Goal: Transaction & Acquisition: Purchase product/service

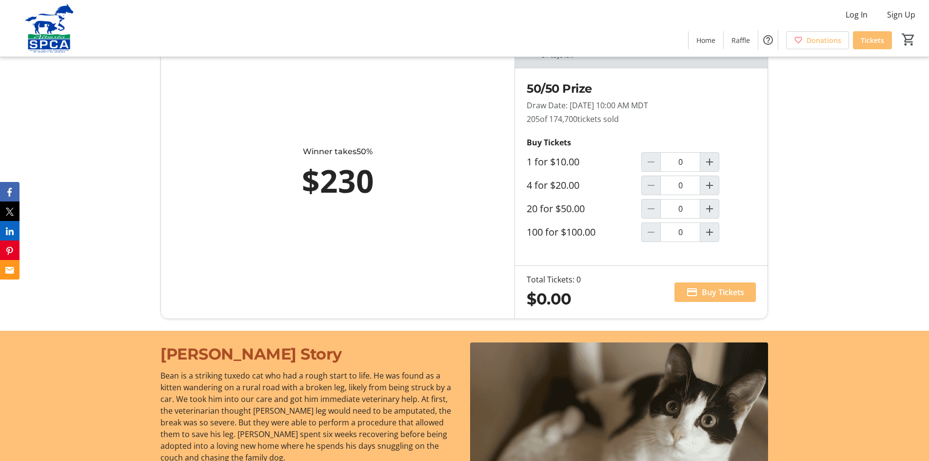
scroll to position [634, 0]
click at [710, 232] on mat-icon "Increment by one" at bounding box center [710, 232] width 12 height 12
type input "1"
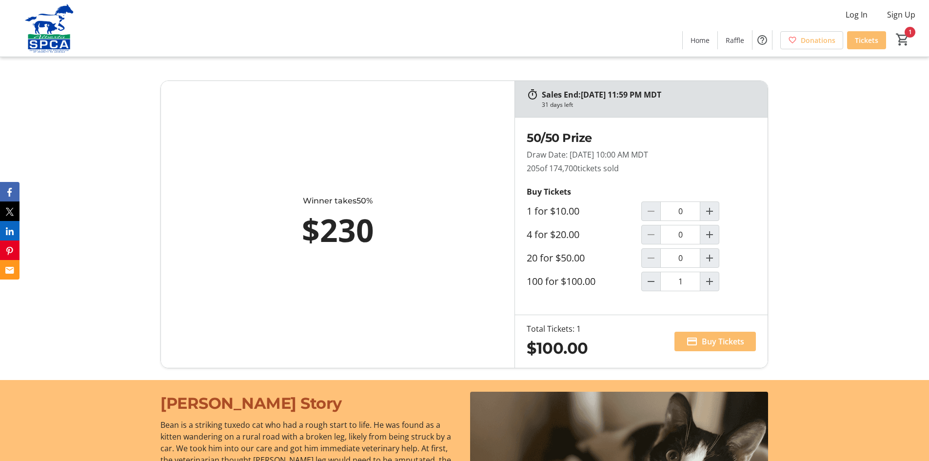
scroll to position [585, 0]
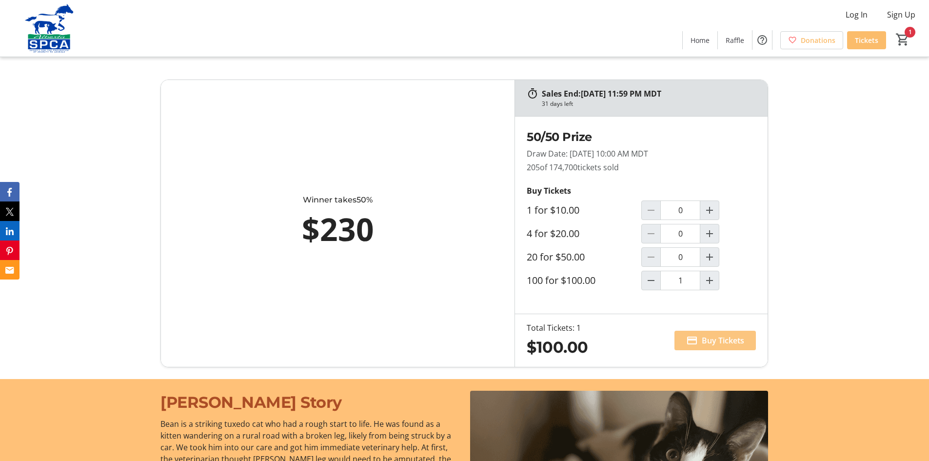
click at [715, 342] on span "Buy Tickets" at bounding box center [723, 341] width 42 height 12
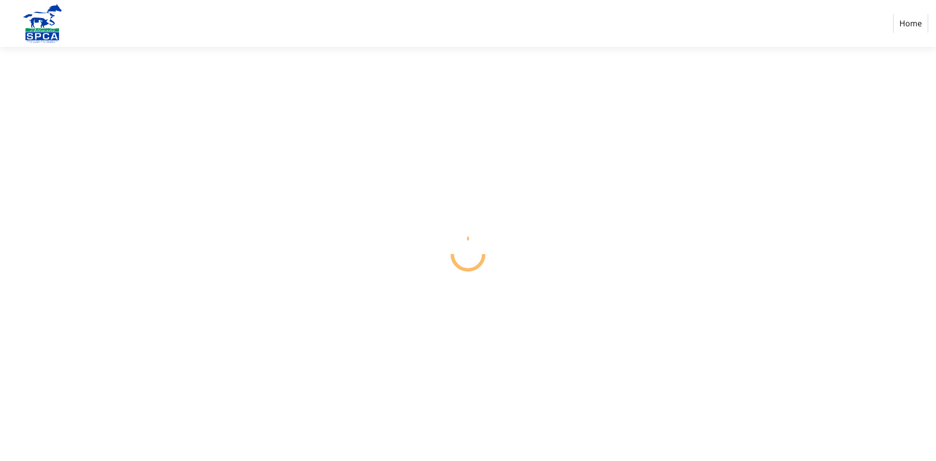
select select "CA"
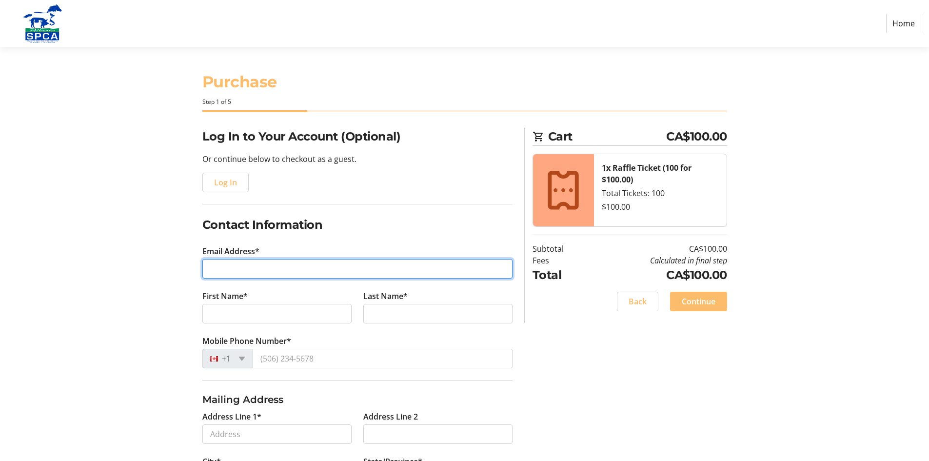
click at [314, 272] on input "Email Address*" at bounding box center [357, 269] width 310 height 20
type input "[EMAIL_ADDRESS][DOMAIN_NAME]"
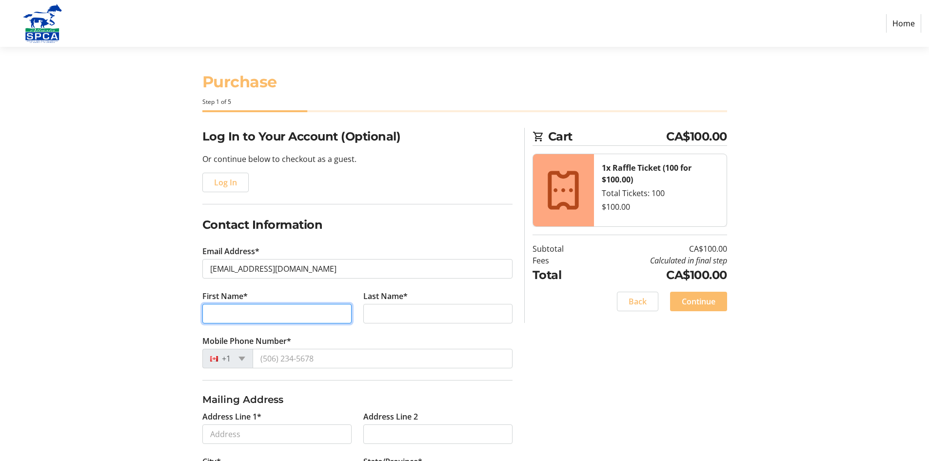
type input "[PERSON_NAME]"
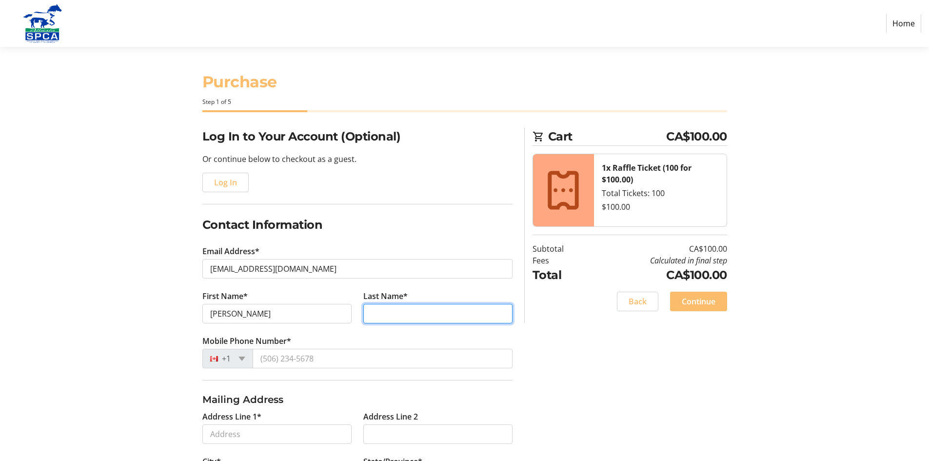
type input "[PERSON_NAME]"
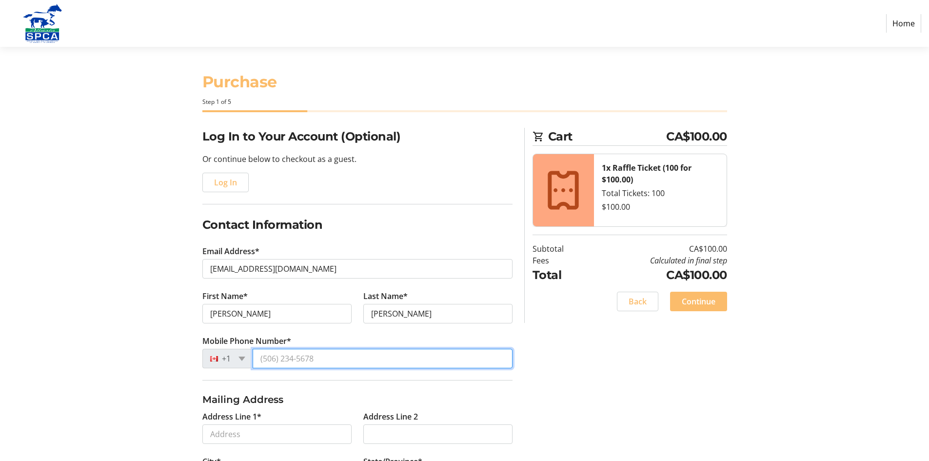
type input "[PHONE_NUMBER]"
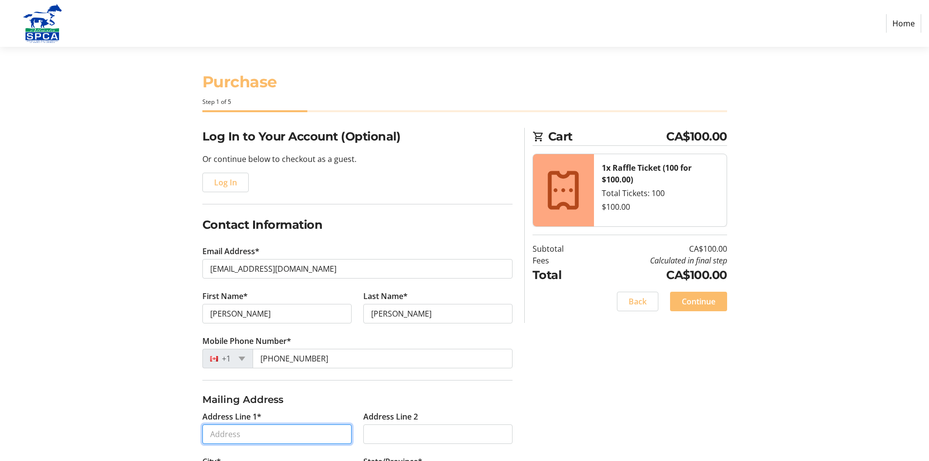
type input "322"
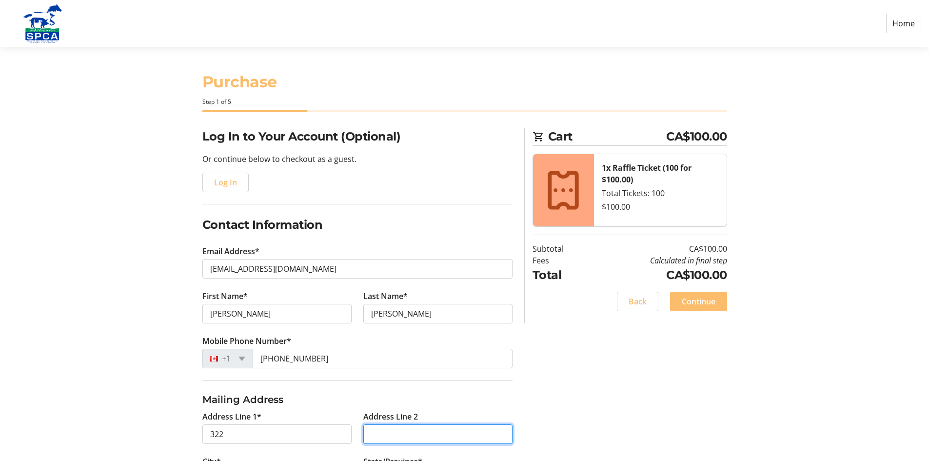
type input "[STREET_ADDRESS]"
type input "[GEOGRAPHIC_DATA]"
select select "AB"
type input "T8B 0B6"
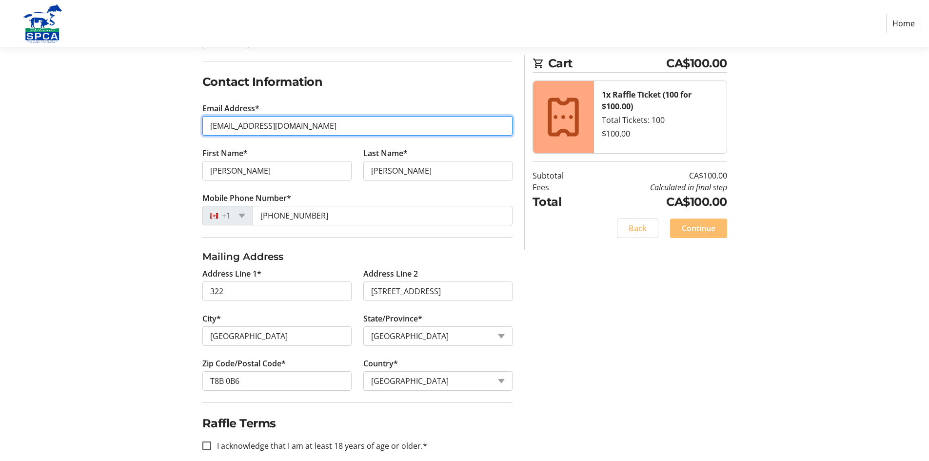
scroll to position [146, 0]
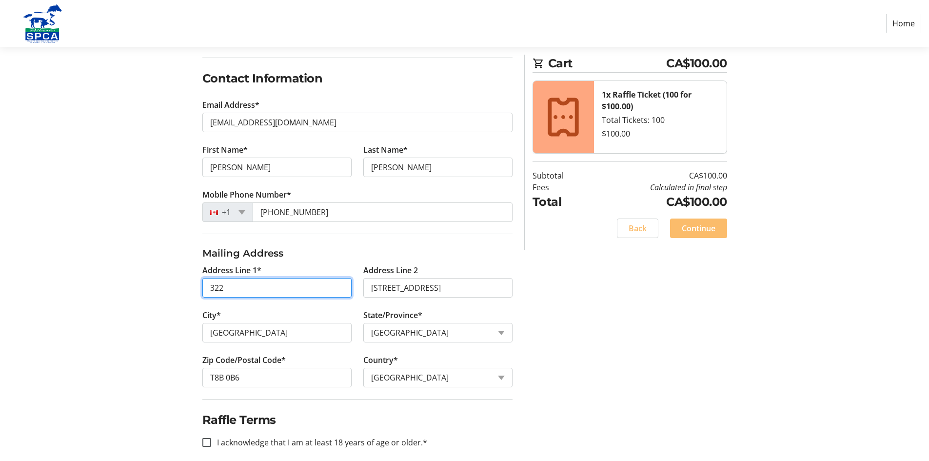
drag, startPoint x: 236, startPoint y: 288, endPoint x: 150, endPoint y: 288, distance: 85.8
click at [150, 288] on div "Log In to Your Account (Optional) Or continue below to checkout as a guest. Log…" at bounding box center [465, 226] width 644 height 490
type input "[STREET_ADDRESS]"
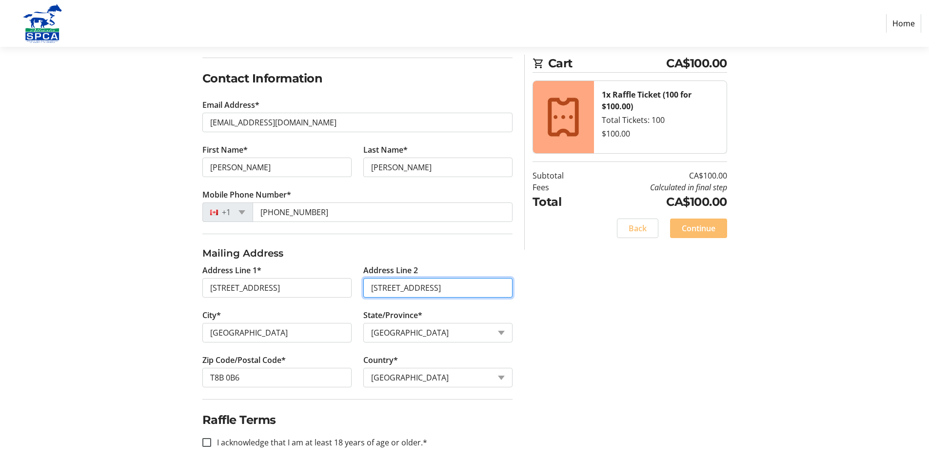
drag, startPoint x: 409, startPoint y: 291, endPoint x: 321, endPoint y: 285, distance: 88.5
click at [321, 285] on div "Address Line 1* 80 Foxhaven Ct Address Line [GEOGRAPHIC_DATA]* [GEOGRAPHIC_DATA…" at bounding box center [358, 331] width 322 height 135
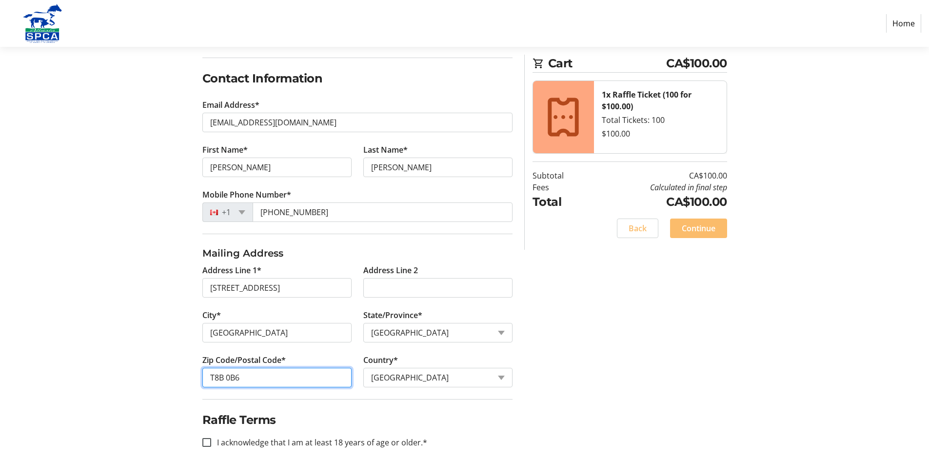
drag, startPoint x: 247, startPoint y: 380, endPoint x: 175, endPoint y: 380, distance: 72.7
click at [175, 380] on div "Log In to Your Account (Optional) Or continue below to checkout as a guest. Log…" at bounding box center [465, 226] width 644 height 490
type input "T8A 5X1"
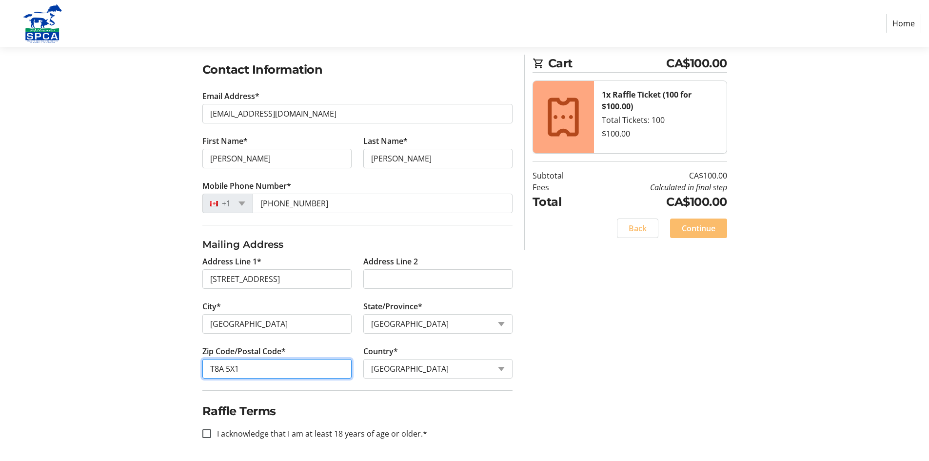
scroll to position [157, 0]
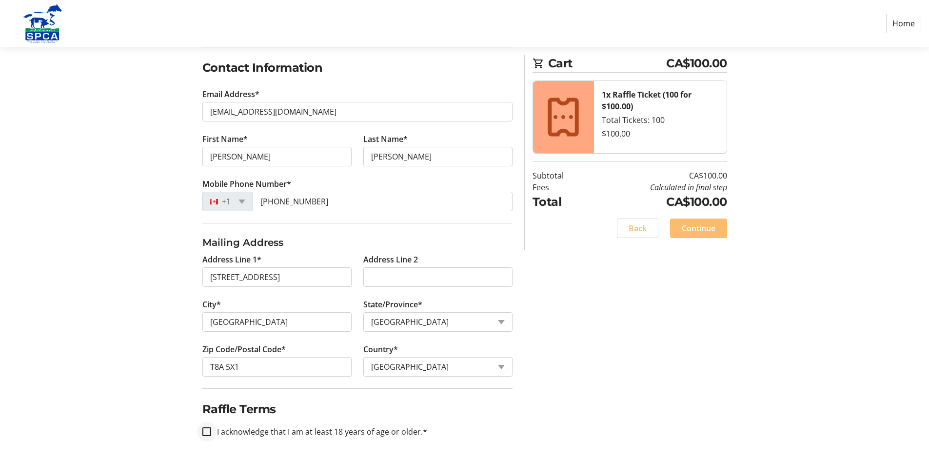
click at [200, 429] on div at bounding box center [206, 431] width 23 height 23
checkbox input "true"
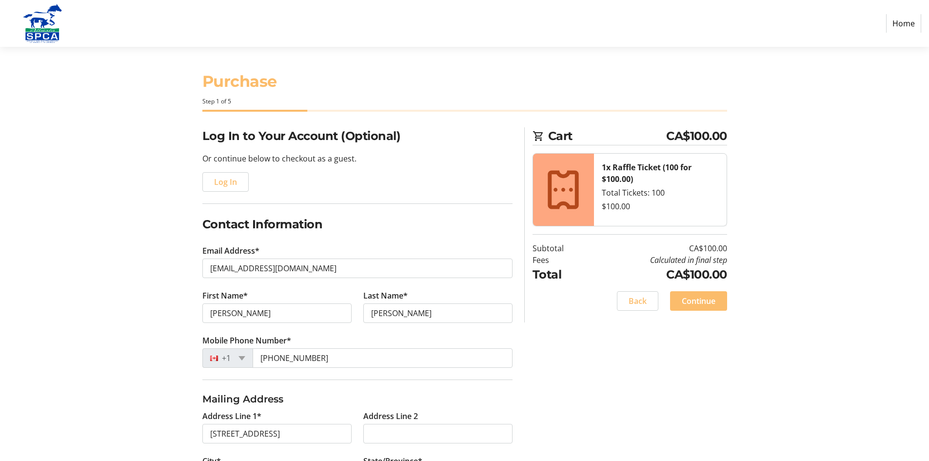
scroll to position [0, 0]
click at [694, 299] on span "Continue" at bounding box center [699, 302] width 34 height 12
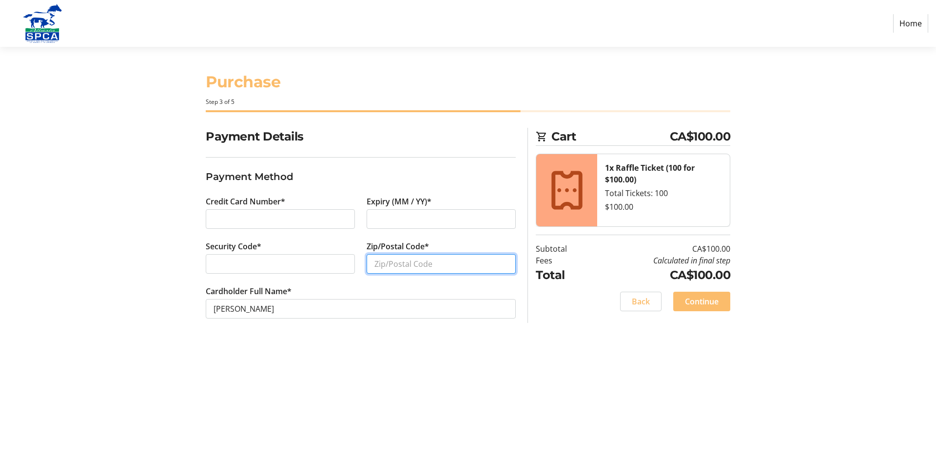
click at [386, 260] on input "Zip/Postal Code*" at bounding box center [441, 264] width 149 height 20
type input "T8A5X1"
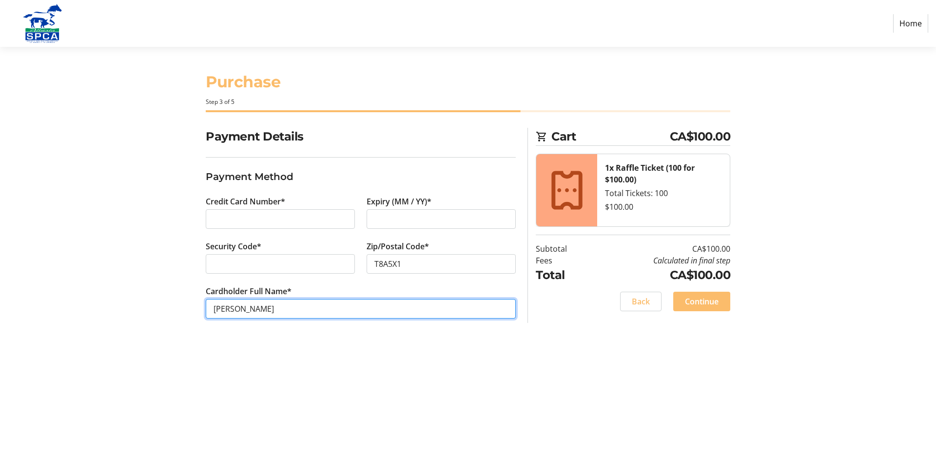
click at [235, 306] on input "[PERSON_NAME]" at bounding box center [361, 309] width 310 height 20
type input "[PERSON_NAME]"
click at [703, 301] on span "Continue" at bounding box center [702, 302] width 34 height 12
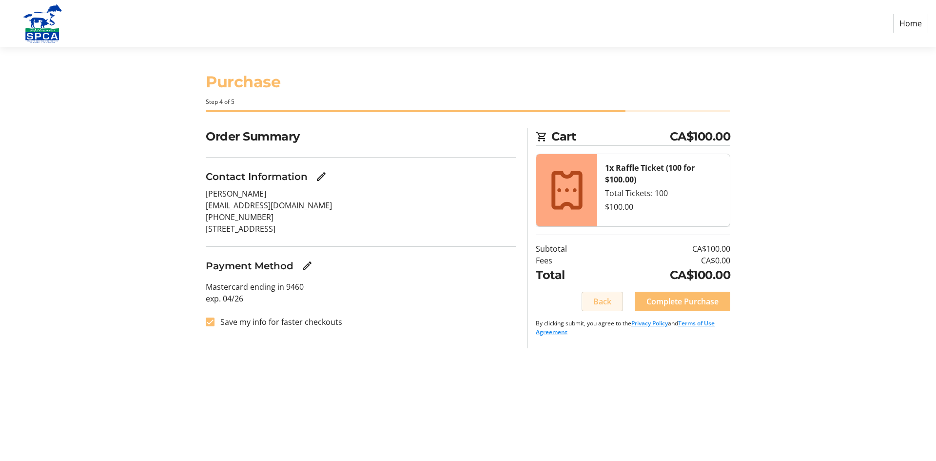
click at [601, 302] on span "Back" at bounding box center [603, 302] width 18 height 12
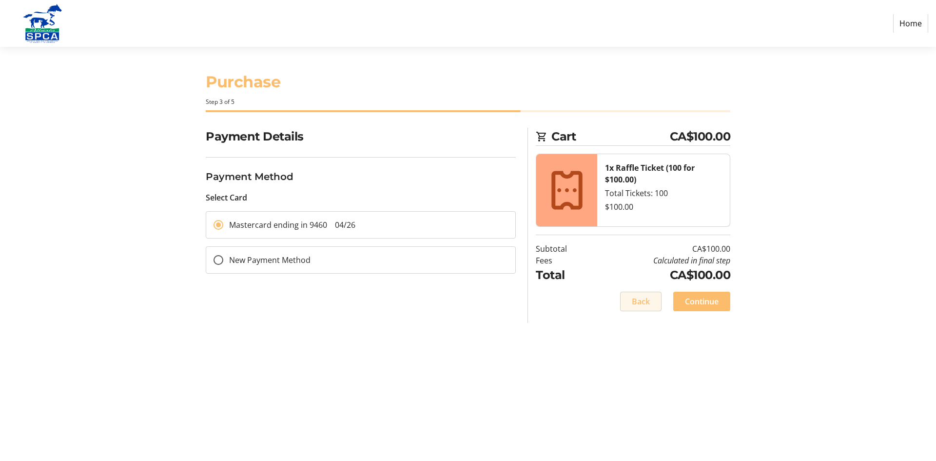
click at [639, 301] on span "Back" at bounding box center [641, 302] width 18 height 12
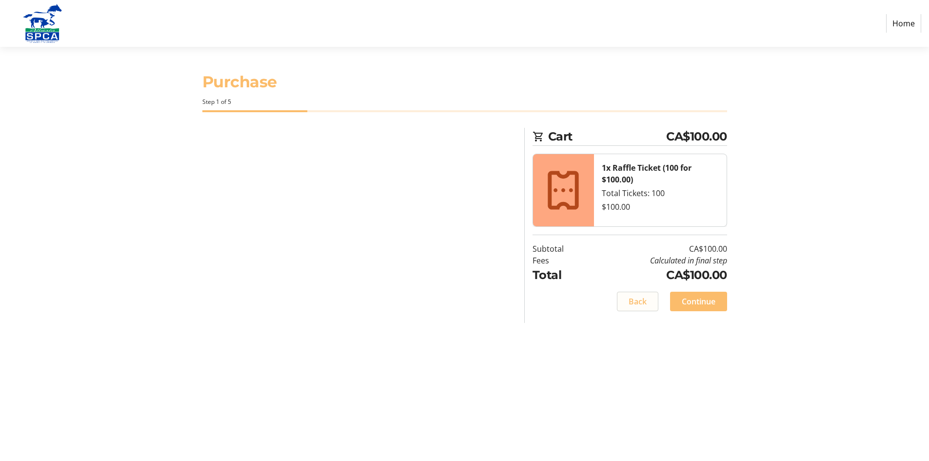
select select "AB"
select select "CA"
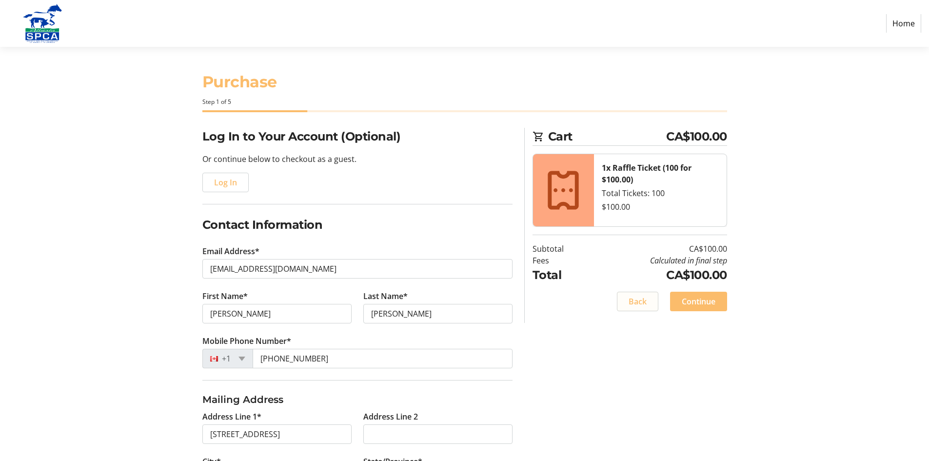
click at [639, 305] on span "Back" at bounding box center [638, 302] width 18 height 12
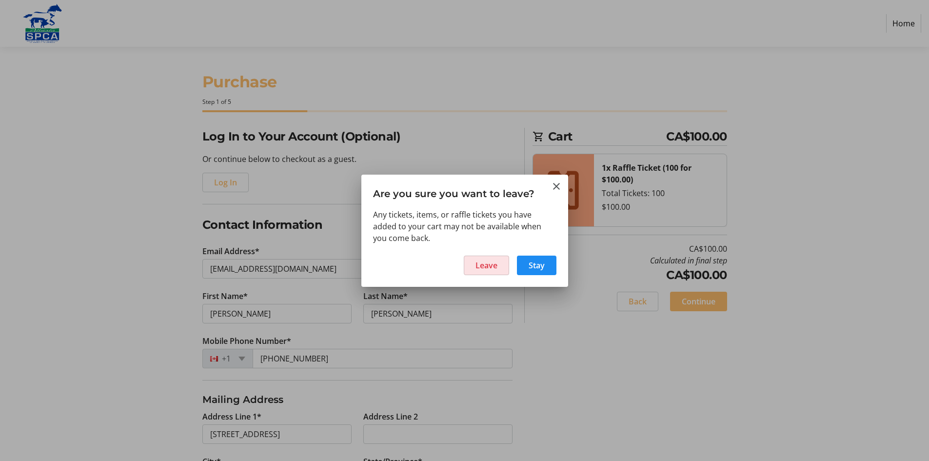
click at [486, 267] on span "Leave" at bounding box center [487, 265] width 22 height 12
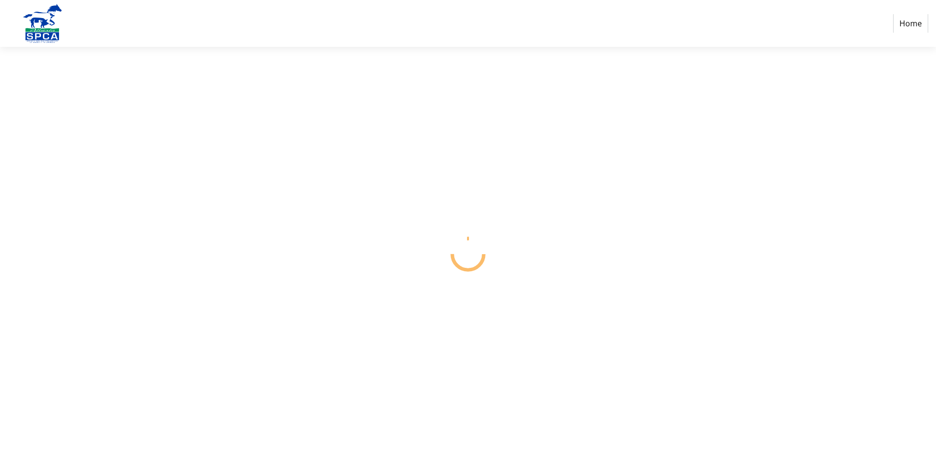
select select "CA"
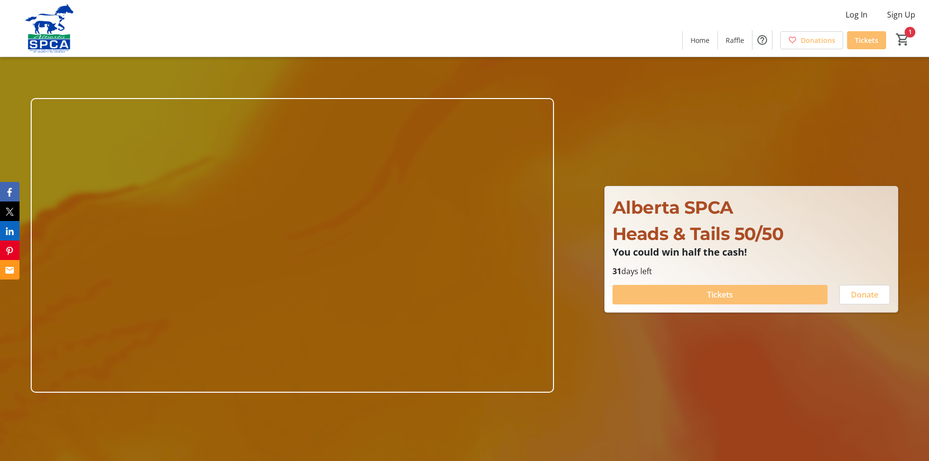
click at [720, 290] on span "Tickets" at bounding box center [720, 295] width 26 height 12
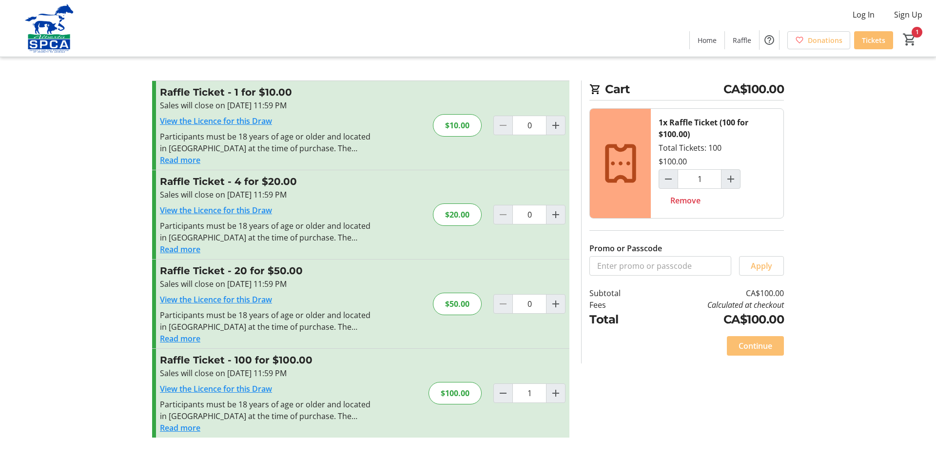
click at [762, 346] on span "Continue" at bounding box center [756, 346] width 34 height 12
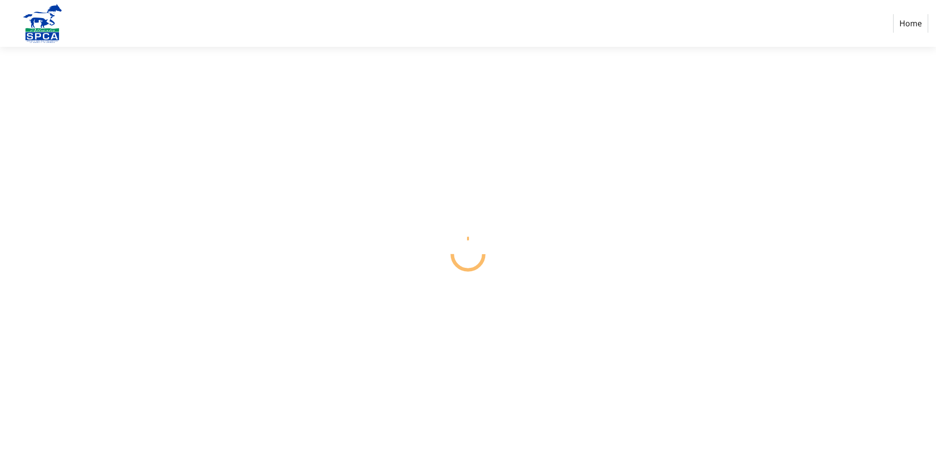
select select "CA"
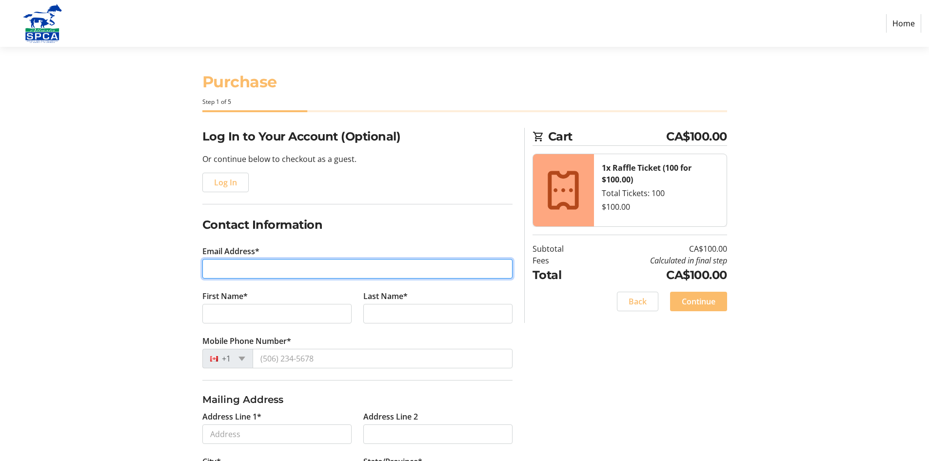
click at [339, 272] on input "Email Address*" at bounding box center [357, 269] width 310 height 20
type input "[EMAIL_ADDRESS][DOMAIN_NAME]"
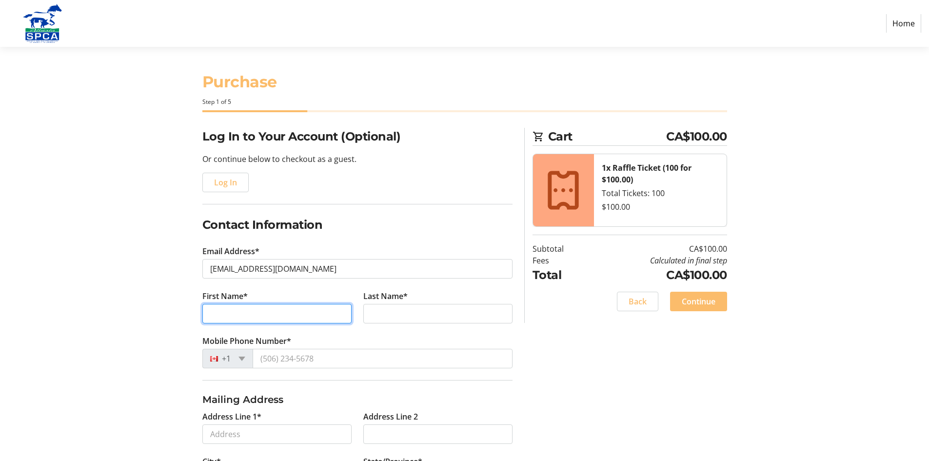
type input "[PERSON_NAME]"
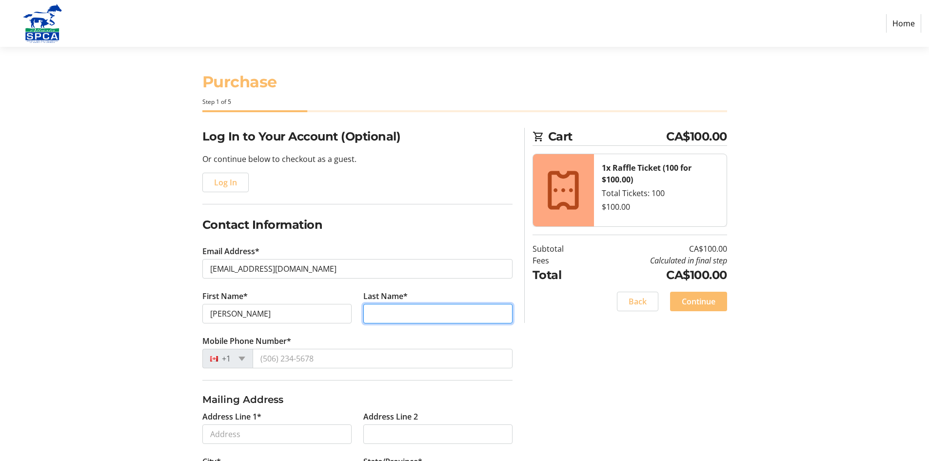
type input "[PERSON_NAME]"
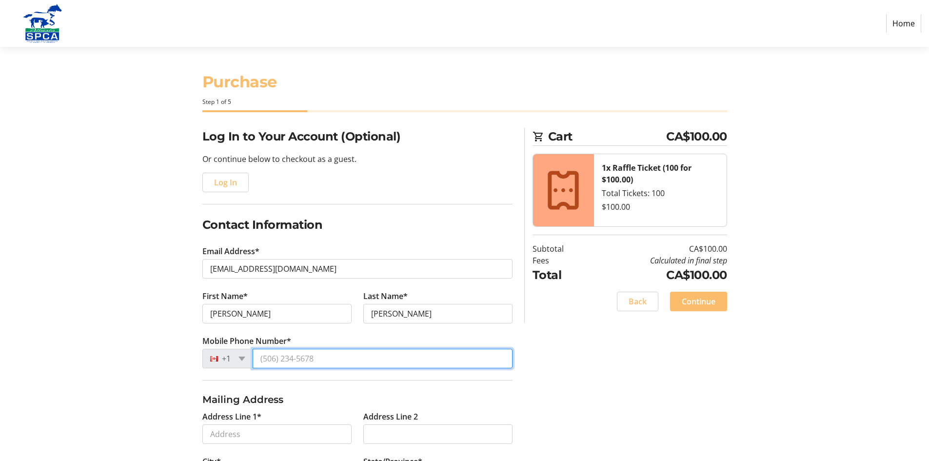
type input "[PHONE_NUMBER]"
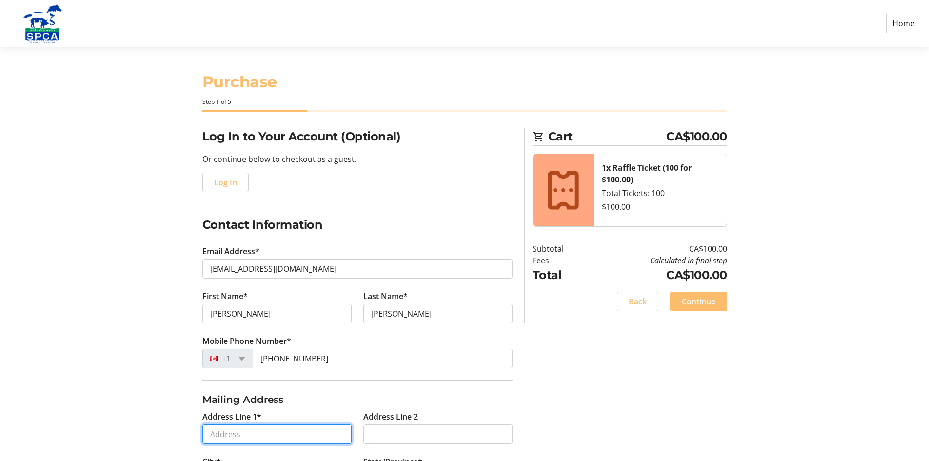
type input "322"
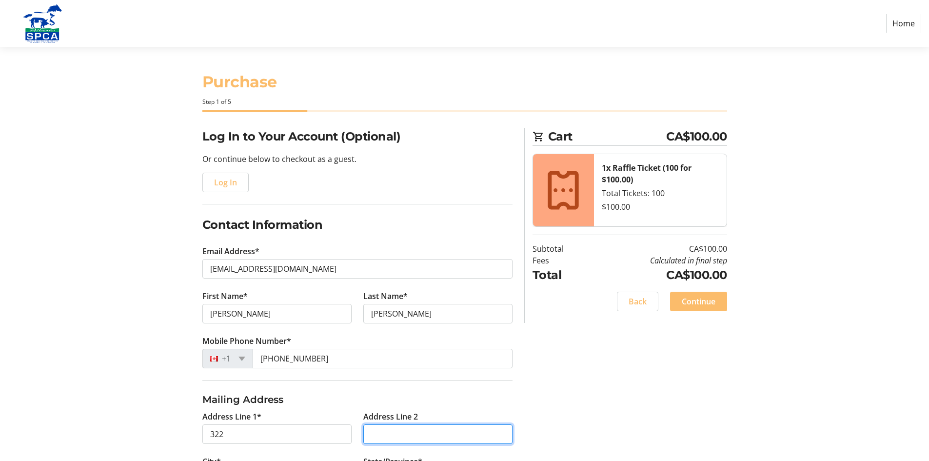
type input "[STREET_ADDRESS]"
type input "[GEOGRAPHIC_DATA]"
select select "AB"
type input "T8B 0B6"
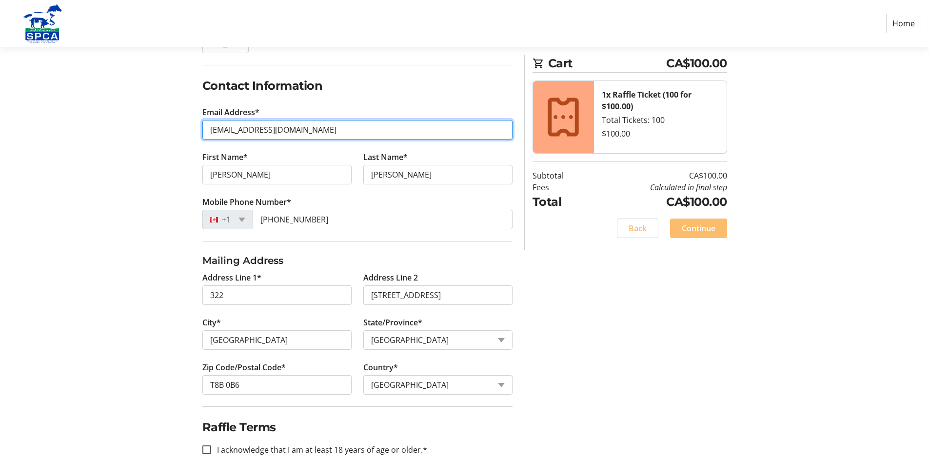
scroll to position [146, 0]
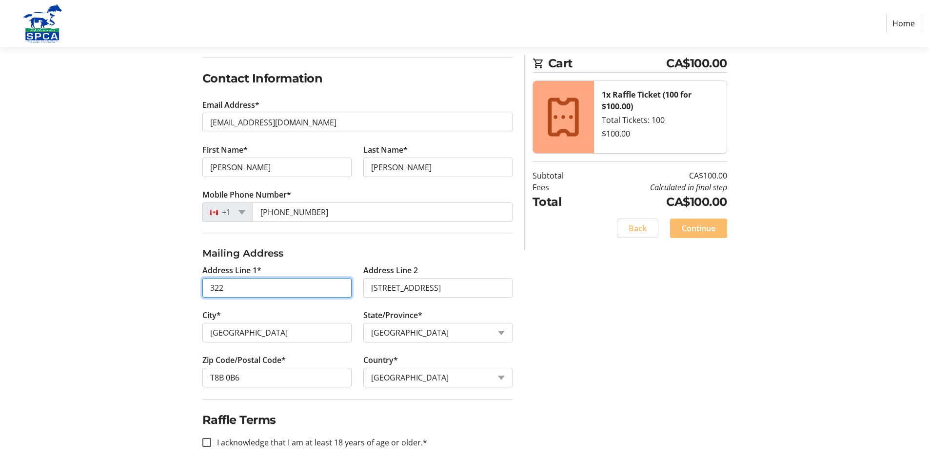
drag, startPoint x: 235, startPoint y: 287, endPoint x: 167, endPoint y: 285, distance: 67.8
click at [167, 285] on div "Log In to Your Account (Optional) Or continue below to checkout as a guest. Log…" at bounding box center [465, 226] width 644 height 490
type input "[STREET_ADDRESS]"
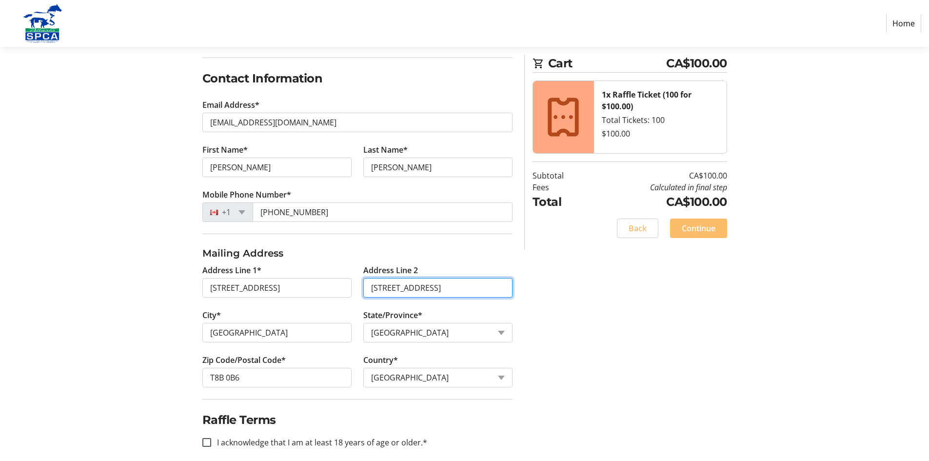
drag, startPoint x: 443, startPoint y: 288, endPoint x: 340, endPoint y: 288, distance: 102.9
click at [340, 288] on div "Address Line 1* 80 Foxhaven Ct Address Line [GEOGRAPHIC_DATA]* [GEOGRAPHIC_DATA…" at bounding box center [358, 331] width 322 height 135
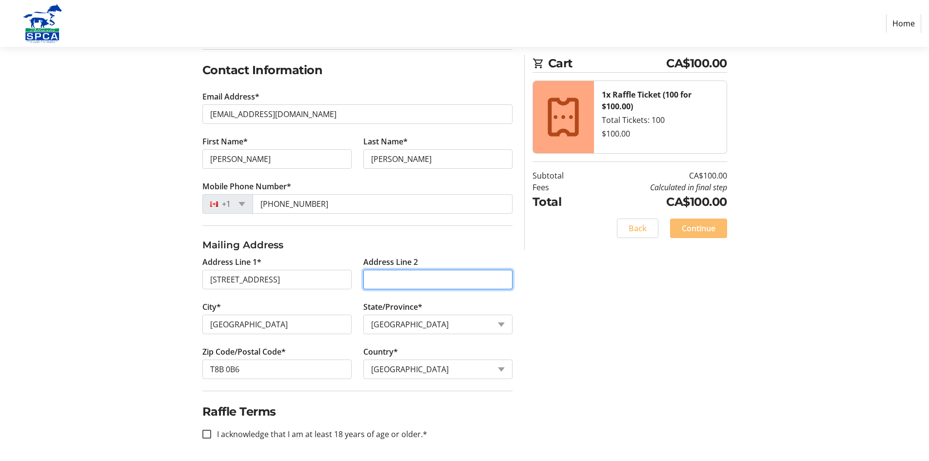
scroll to position [157, 0]
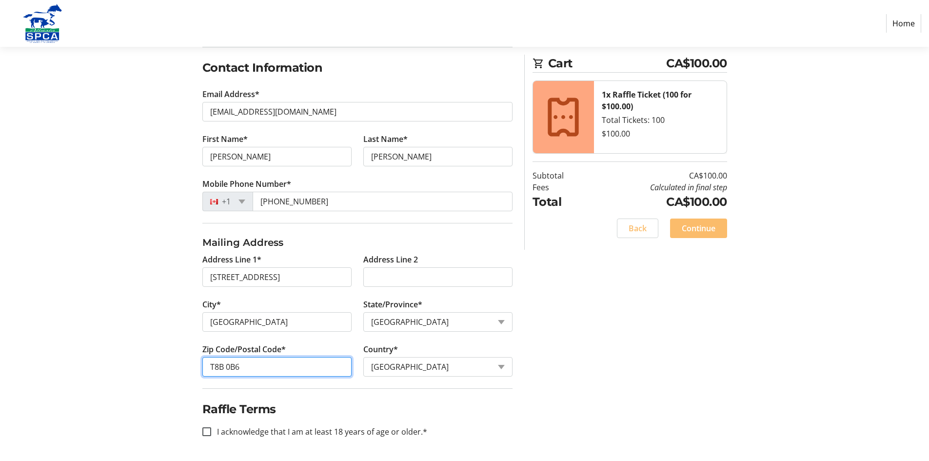
drag, startPoint x: 244, startPoint y: 362, endPoint x: 180, endPoint y: 365, distance: 64.4
click at [180, 365] on div "Log In to Your Account (Optional) Or continue below to checkout as a guest. Log…" at bounding box center [465, 216] width 644 height 490
type input "T8A 5X1"
click at [207, 430] on input "I acknowledge that I am at least 18 years of age or older.*" at bounding box center [206, 431] width 9 height 9
checkbox input "true"
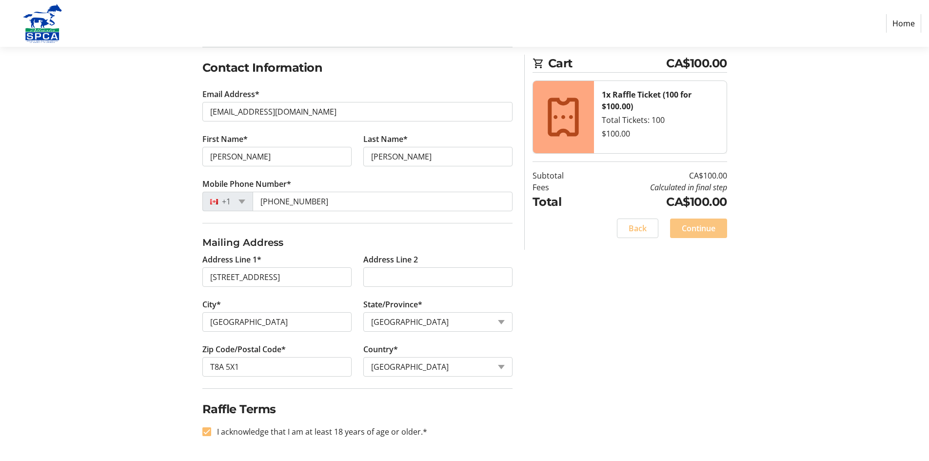
click at [702, 228] on span "Continue" at bounding box center [699, 228] width 34 height 12
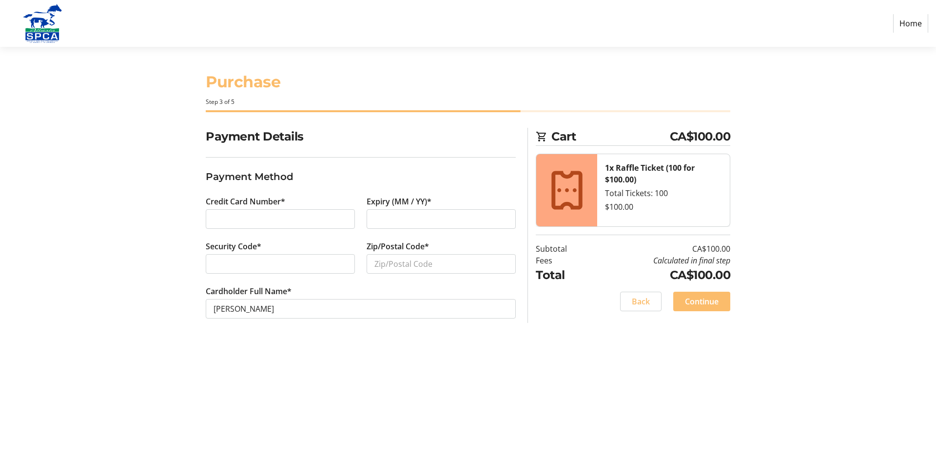
click at [267, 257] on div at bounding box center [280, 264] width 149 height 20
click at [396, 268] on input "Zip/Postal Code*" at bounding box center [441, 264] width 149 height 20
type input "T8A5X1"
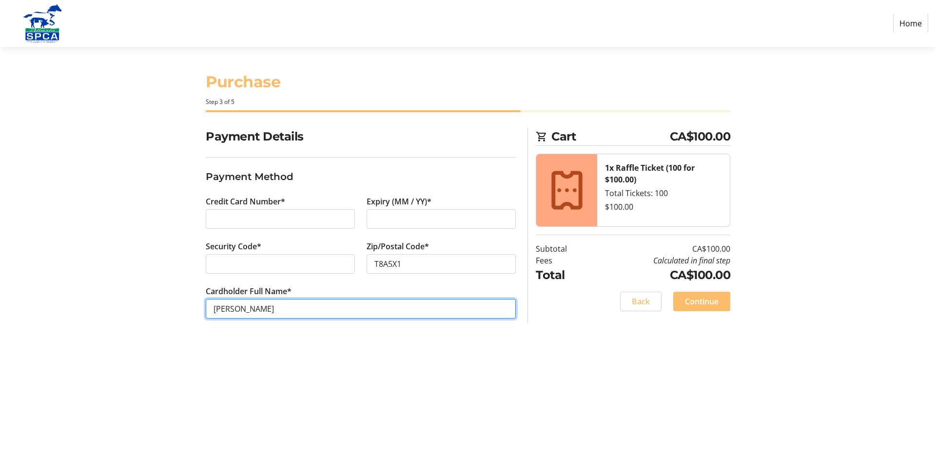
click at [235, 309] on input "[PERSON_NAME]" at bounding box center [361, 309] width 310 height 20
type input "[PERSON_NAME]"
click at [695, 298] on span "Continue" at bounding box center [702, 302] width 34 height 12
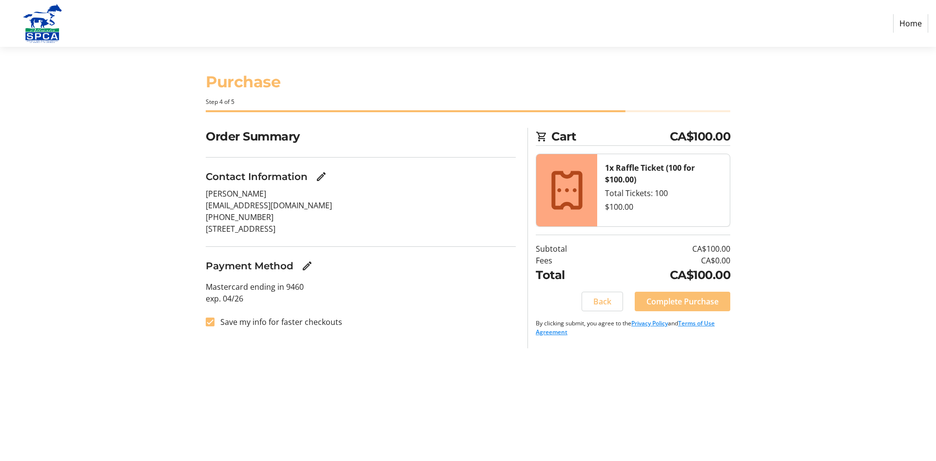
click at [687, 303] on span "Complete Purchase" at bounding box center [683, 302] width 72 height 12
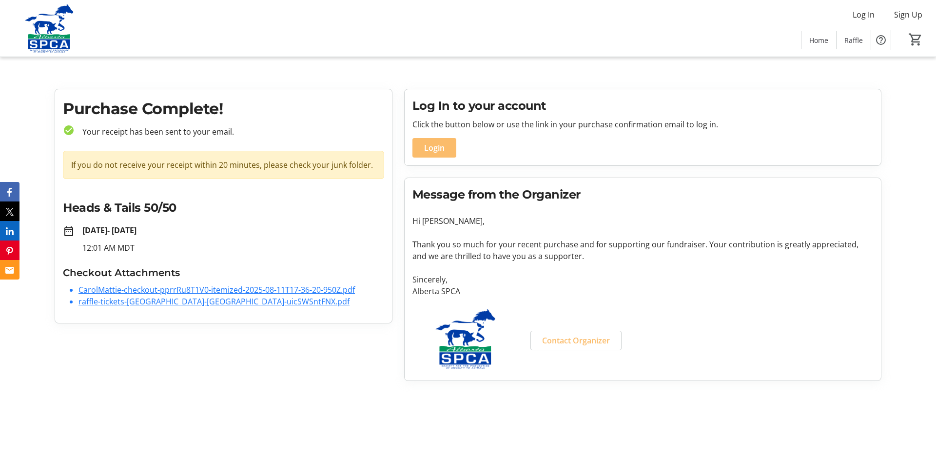
click at [179, 300] on link "raffle-tickets-alberta-spca-uicSWSntFNX.pdf" at bounding box center [214, 301] width 271 height 11
